Goal: Task Accomplishment & Management: Manage account settings

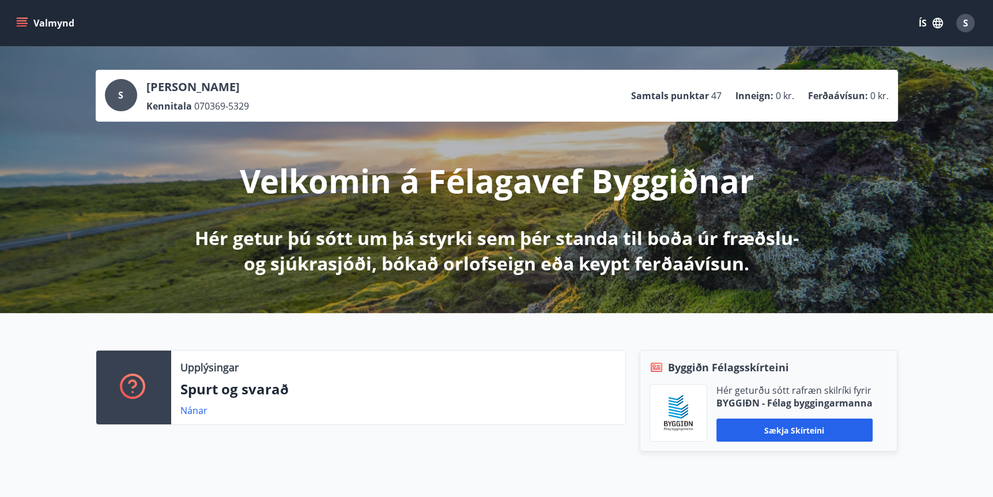
click at [21, 20] on icon "menu" at bounding box center [22, 23] width 12 height 12
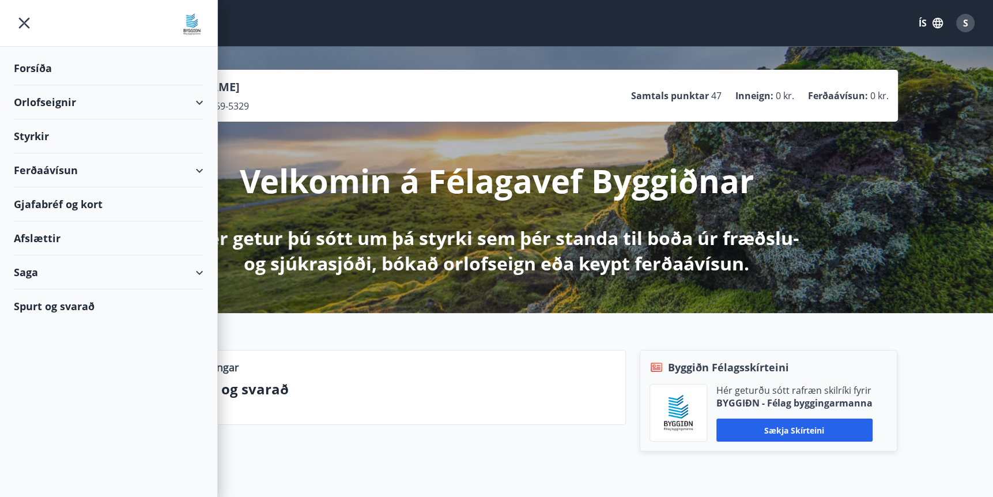
click at [966, 20] on span "S" at bounding box center [965, 23] width 5 height 13
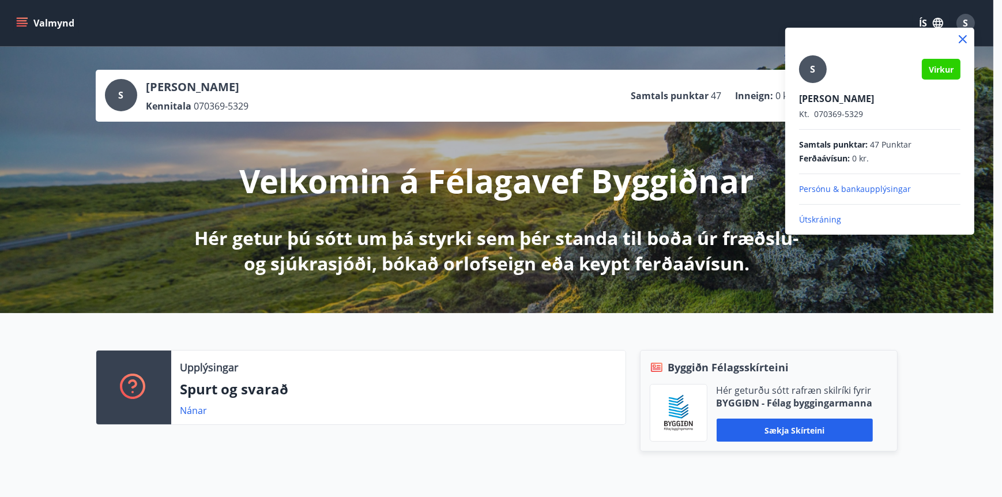
click at [830, 185] on p "Persónu & bankaupplýsingar" at bounding box center [879, 189] width 161 height 12
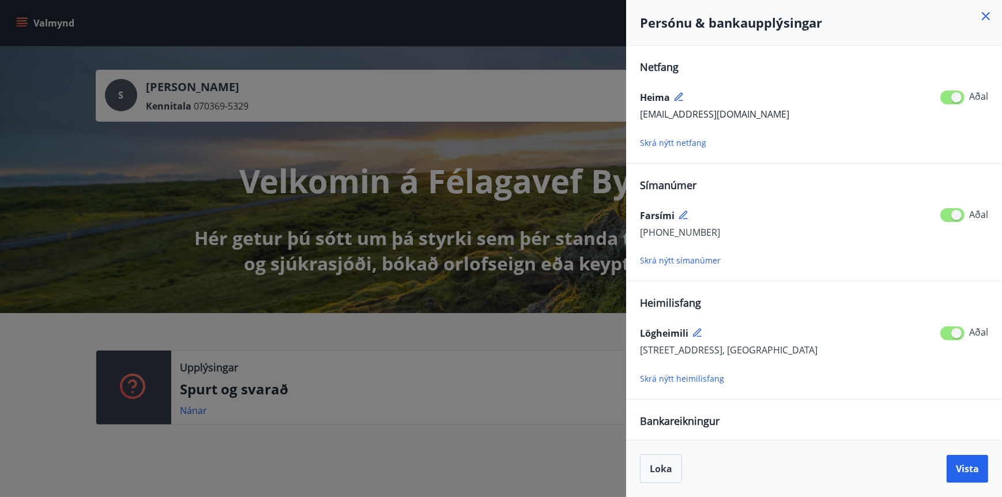
click at [675, 259] on span "Skrá nýtt símanúmer" at bounding box center [680, 260] width 81 height 11
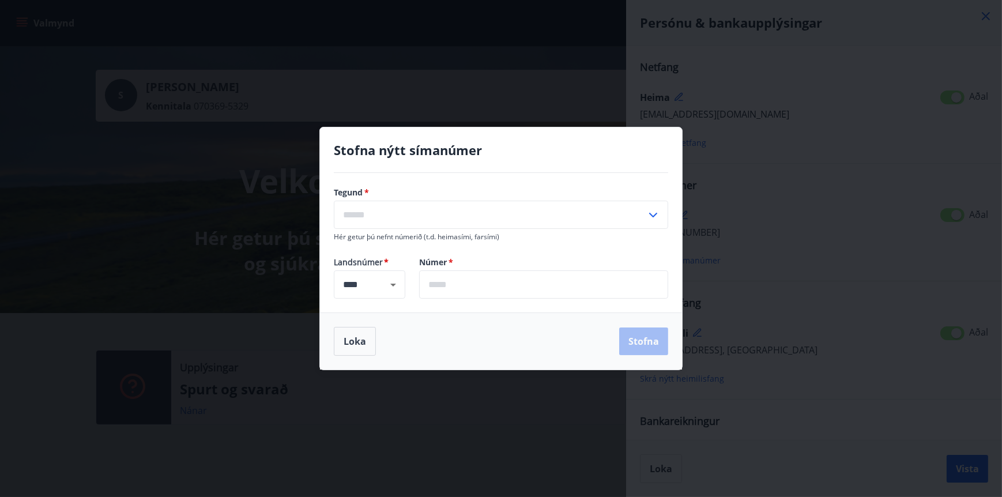
click at [781, 197] on div "Stofna nýtt símanúmer Tegund   * ​ Hér getur þú nefnt númerið (t.d. heimasími, …" at bounding box center [501, 248] width 1002 height 497
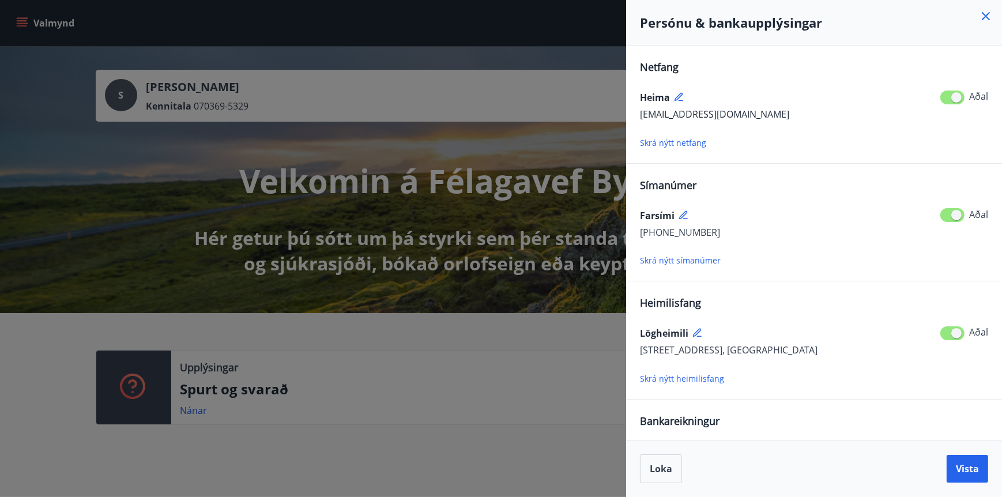
click at [50, 165] on div at bounding box center [501, 248] width 1002 height 497
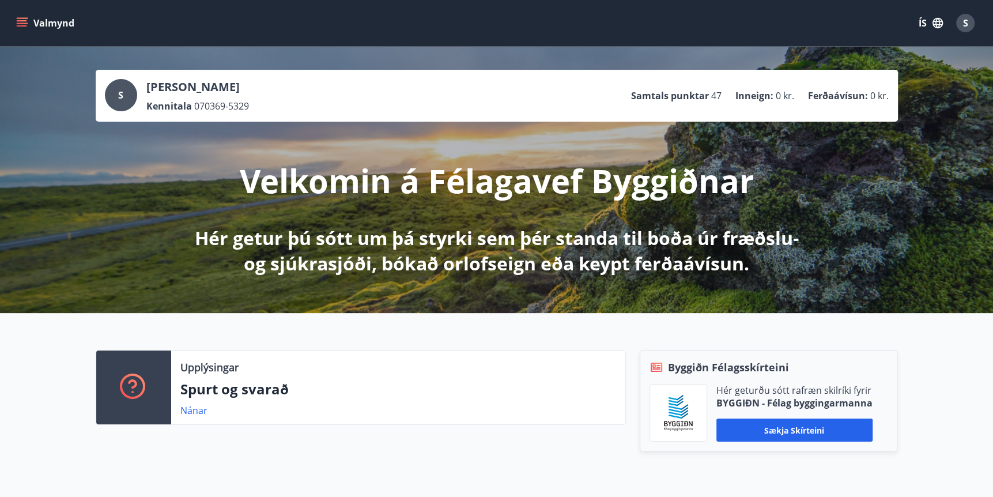
click at [967, 25] on span "S" at bounding box center [965, 23] width 5 height 13
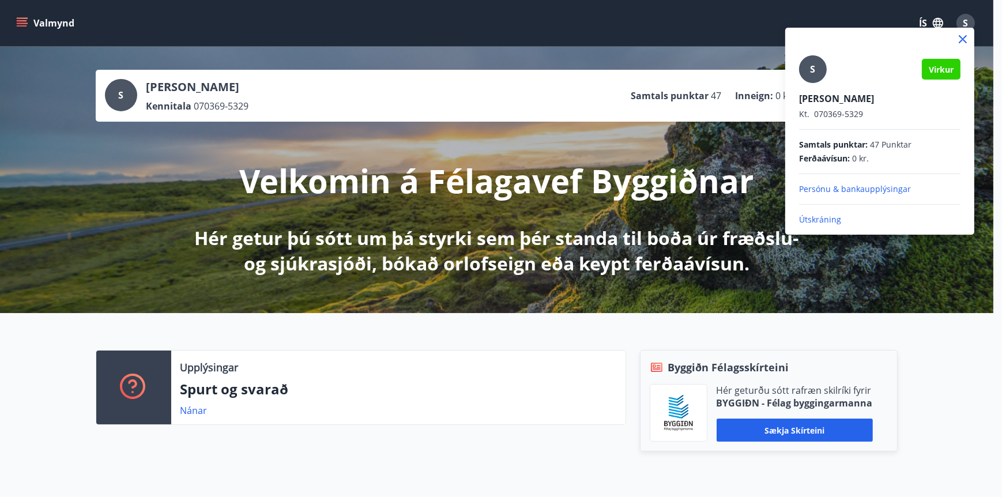
click at [855, 191] on p "Persónu & bankaupplýsingar" at bounding box center [879, 189] width 161 height 12
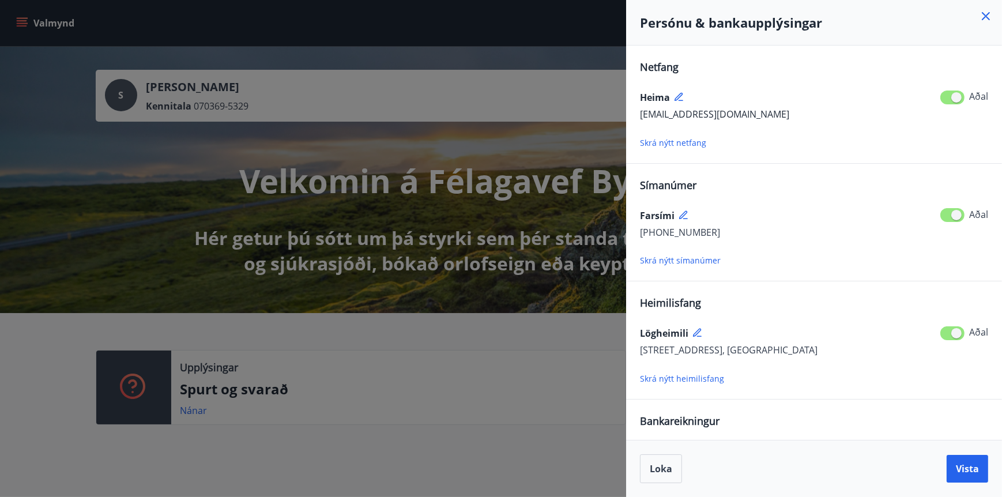
click at [703, 261] on span "Skrá nýtt símanúmer" at bounding box center [680, 260] width 81 height 11
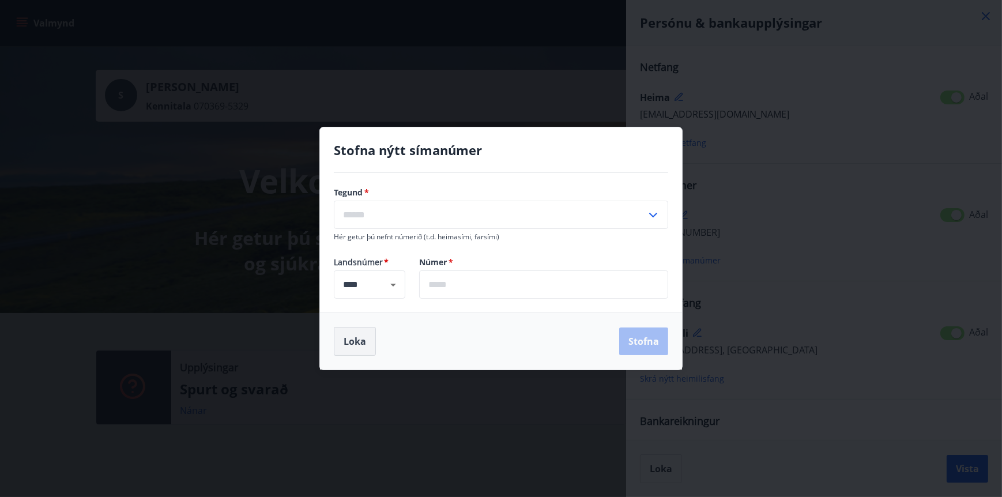
click at [349, 340] on button "Loka" at bounding box center [355, 341] width 42 height 29
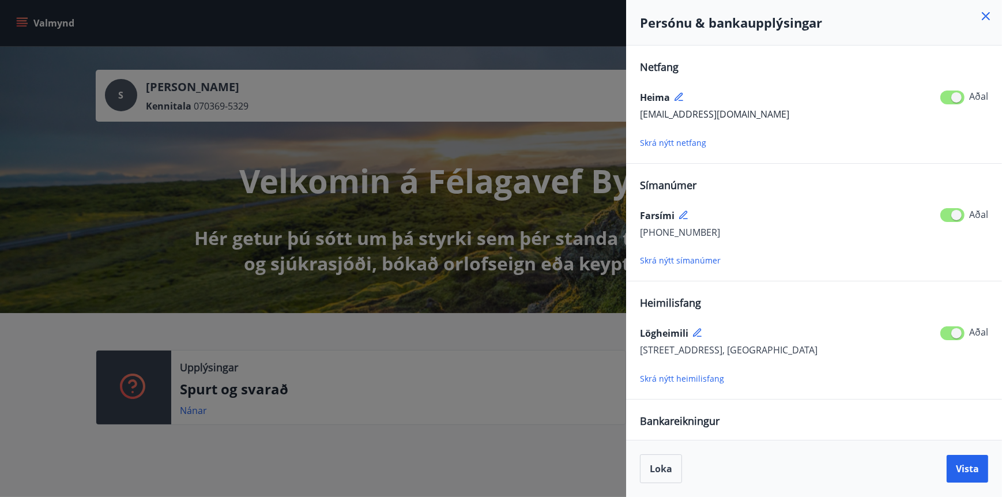
click at [96, 137] on div at bounding box center [501, 248] width 1002 height 497
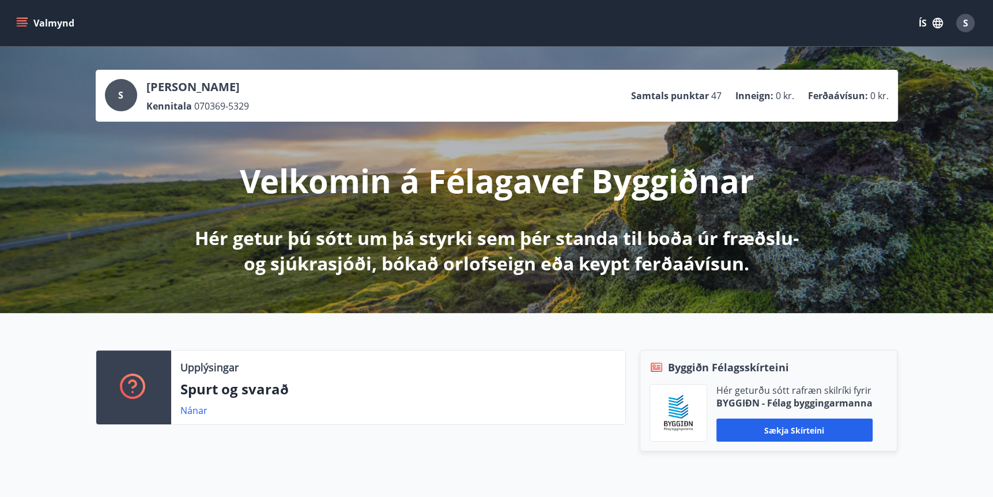
click at [21, 24] on icon "menu" at bounding box center [22, 23] width 12 height 12
click at [963, 27] on span "S" at bounding box center [965, 23] width 5 height 13
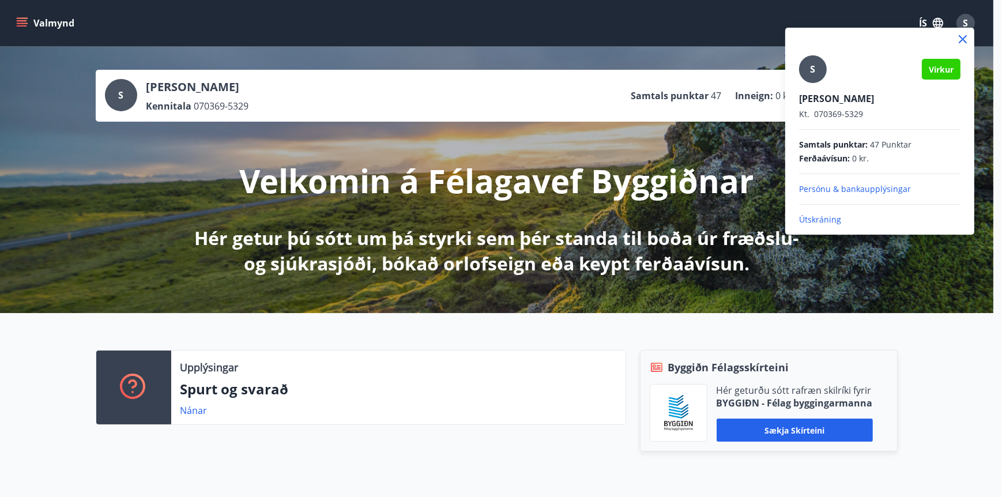
click at [860, 188] on p "Persónu & bankaupplýsingar" at bounding box center [879, 189] width 161 height 12
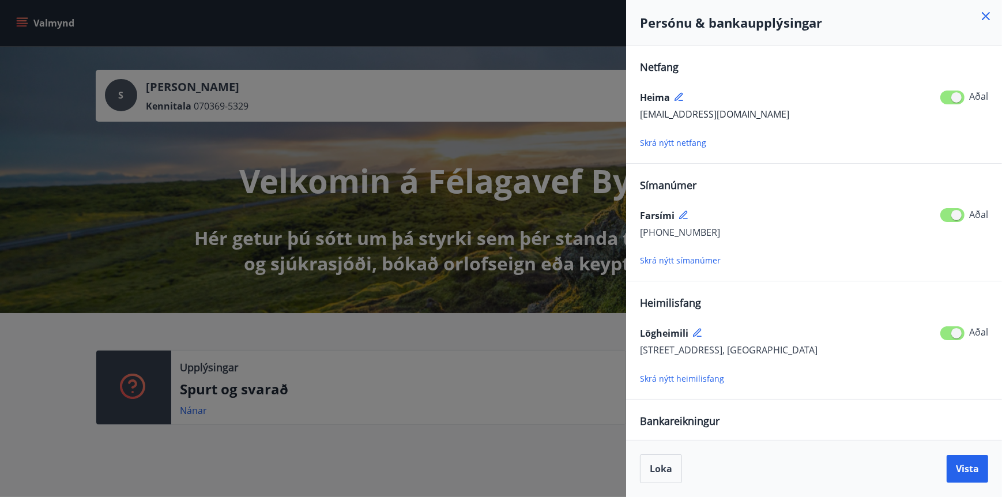
click at [686, 263] on span "Skrá nýtt símanúmer" at bounding box center [680, 260] width 81 height 11
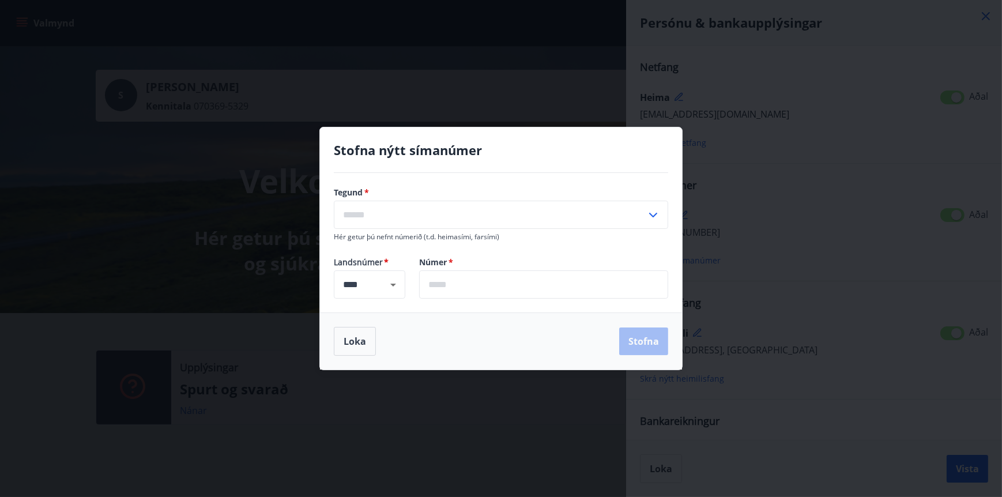
click at [656, 215] on icon at bounding box center [653, 215] width 14 height 14
click at [656, 215] on icon at bounding box center [653, 215] width 8 height 5
click at [654, 217] on icon at bounding box center [653, 215] width 14 height 14
click at [793, 170] on div "Stofna nýtt símanúmer Tegund   * Heimasími [PERSON_NAME] ​ Hér getur þú nefnt n…" at bounding box center [501, 248] width 1002 height 497
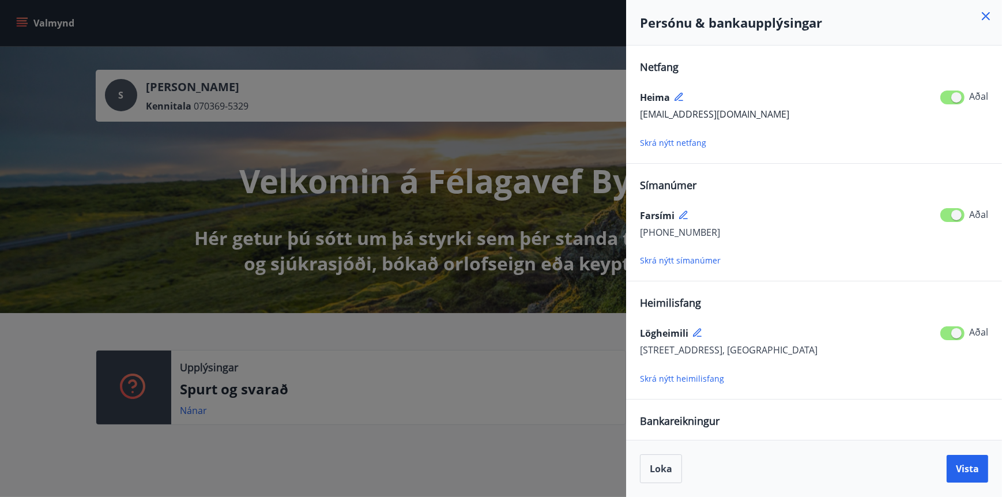
click at [683, 213] on icon at bounding box center [683, 214] width 8 height 8
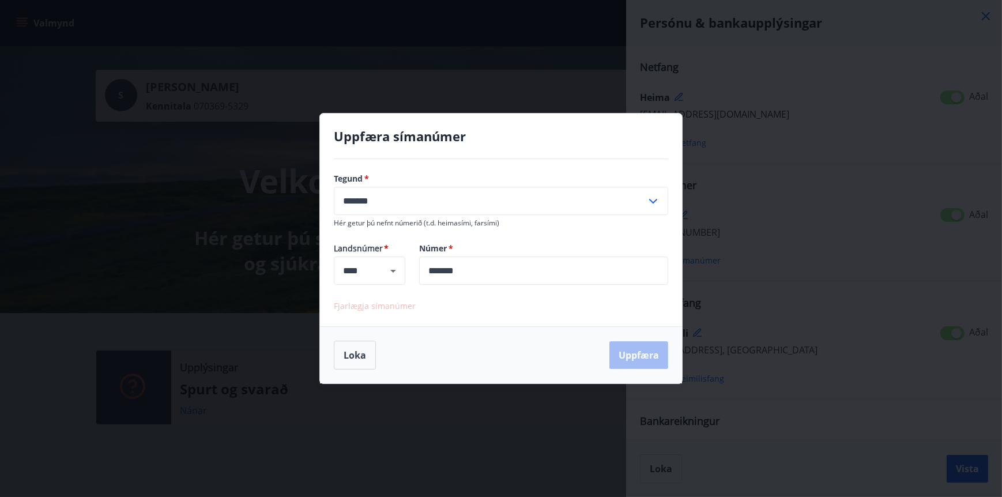
click at [653, 200] on icon at bounding box center [653, 201] width 14 height 14
click at [822, 201] on div "Uppfæra símanúmer Tegund   * [PERSON_NAME] ******* ​ Hér getur þú nefnt númerið…" at bounding box center [501, 248] width 1002 height 497
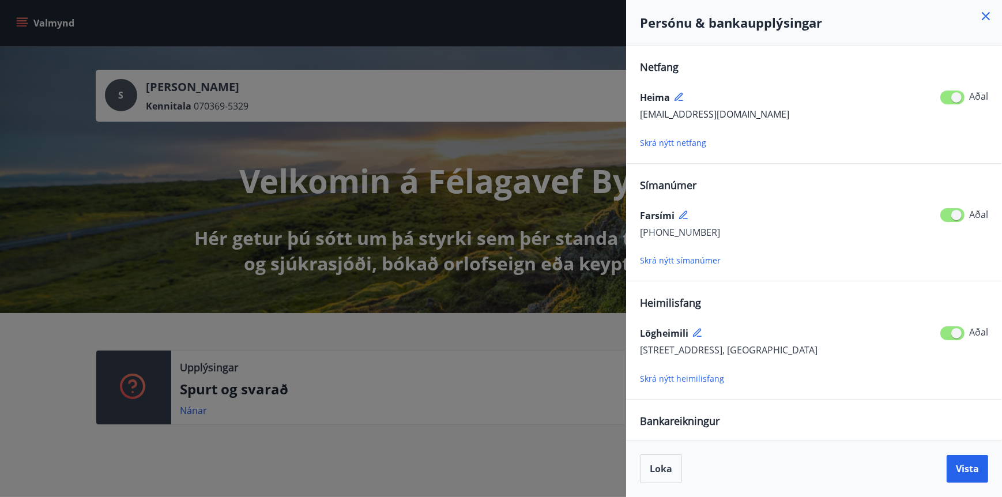
click at [684, 214] on icon at bounding box center [683, 214] width 8 height 8
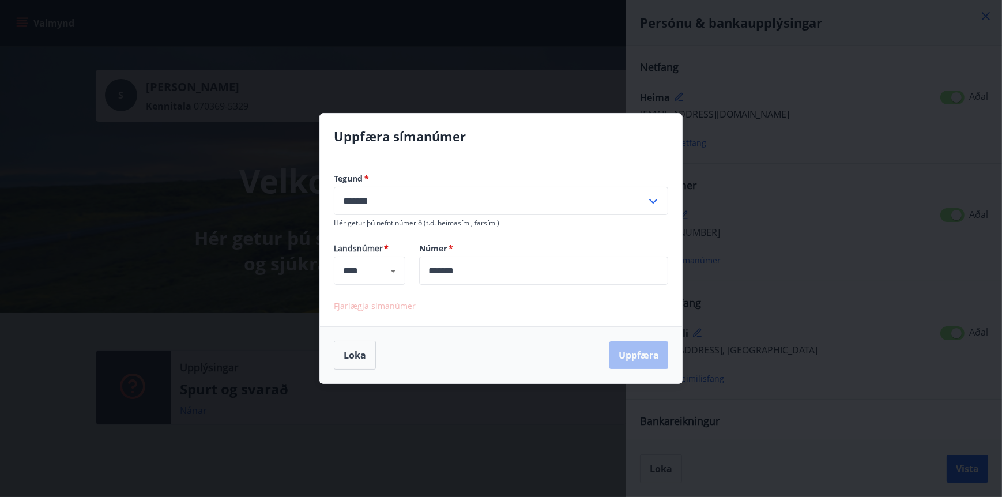
click at [652, 199] on icon at bounding box center [653, 201] width 14 height 14
click at [765, 187] on div "Uppfæra símanúmer Tegund   * [PERSON_NAME] ******* ​ Hér getur þú nefnt númerið…" at bounding box center [501, 248] width 1002 height 497
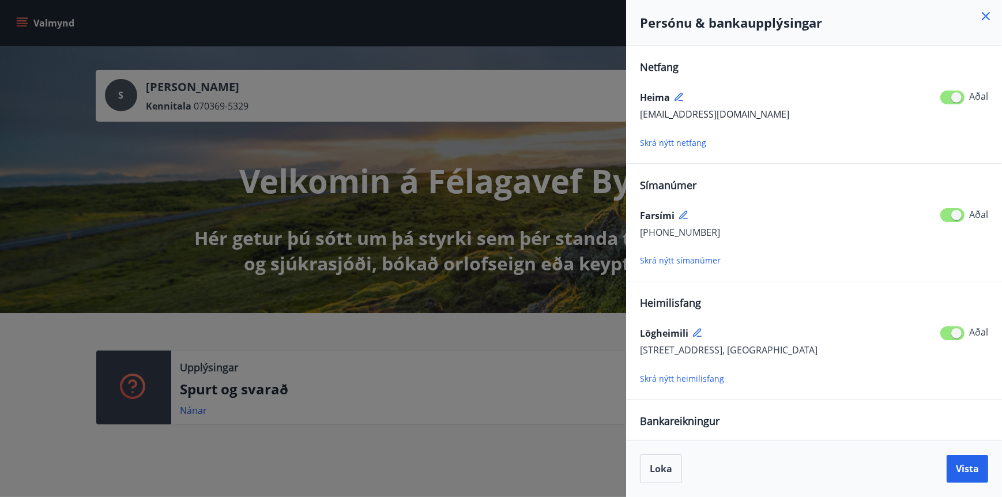
click at [988, 14] on icon at bounding box center [986, 16] width 8 height 8
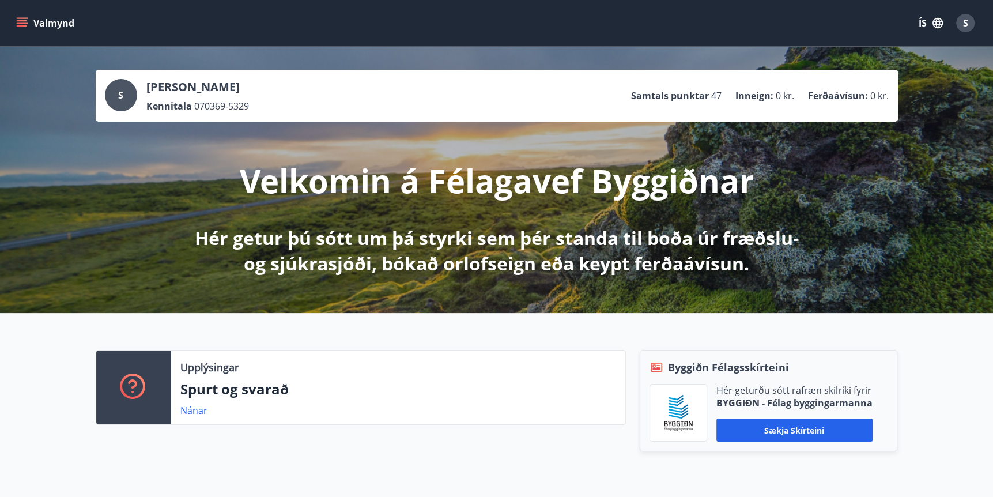
click at [952, 9] on button "S" at bounding box center [966, 23] width 28 height 28
